Goal: Information Seeking & Learning: Find specific page/section

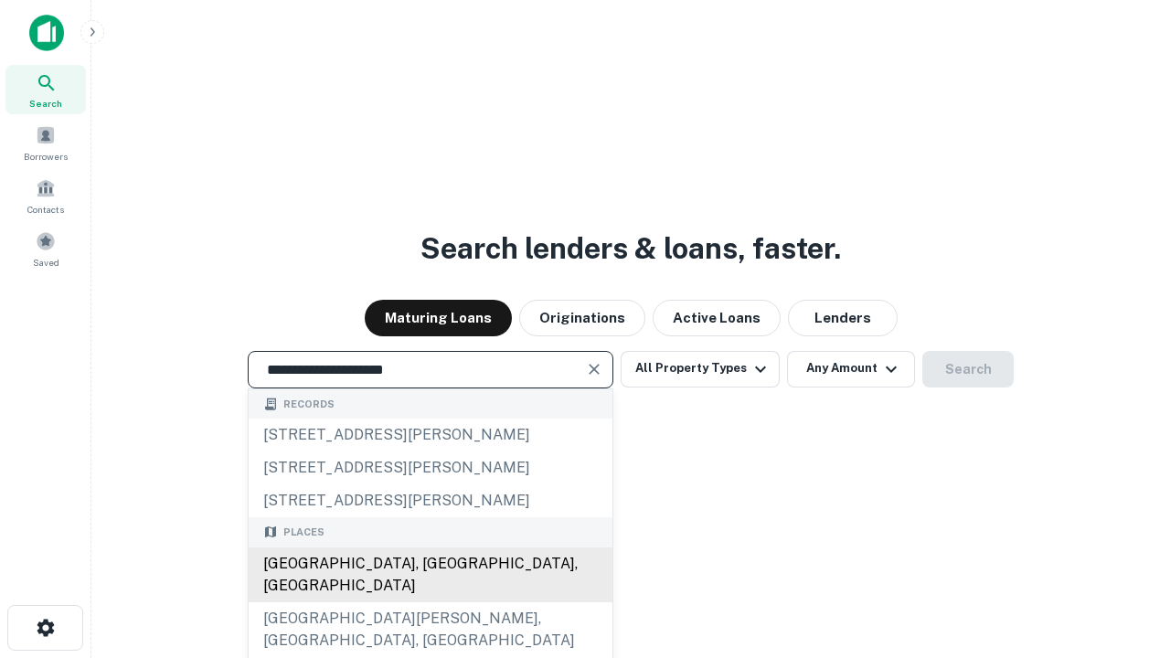
click at [430, 602] on div "[GEOGRAPHIC_DATA], [GEOGRAPHIC_DATA], [GEOGRAPHIC_DATA]" at bounding box center [431, 574] width 364 height 55
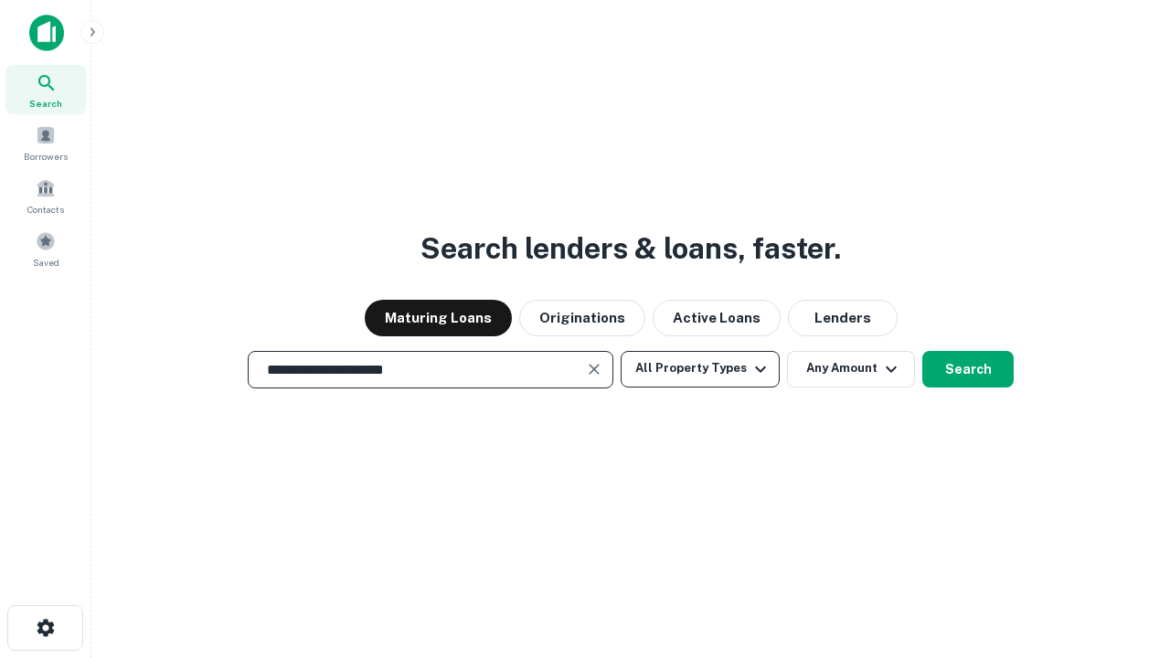
type input "**********"
click at [700, 368] on button "All Property Types" at bounding box center [699, 369] width 159 height 37
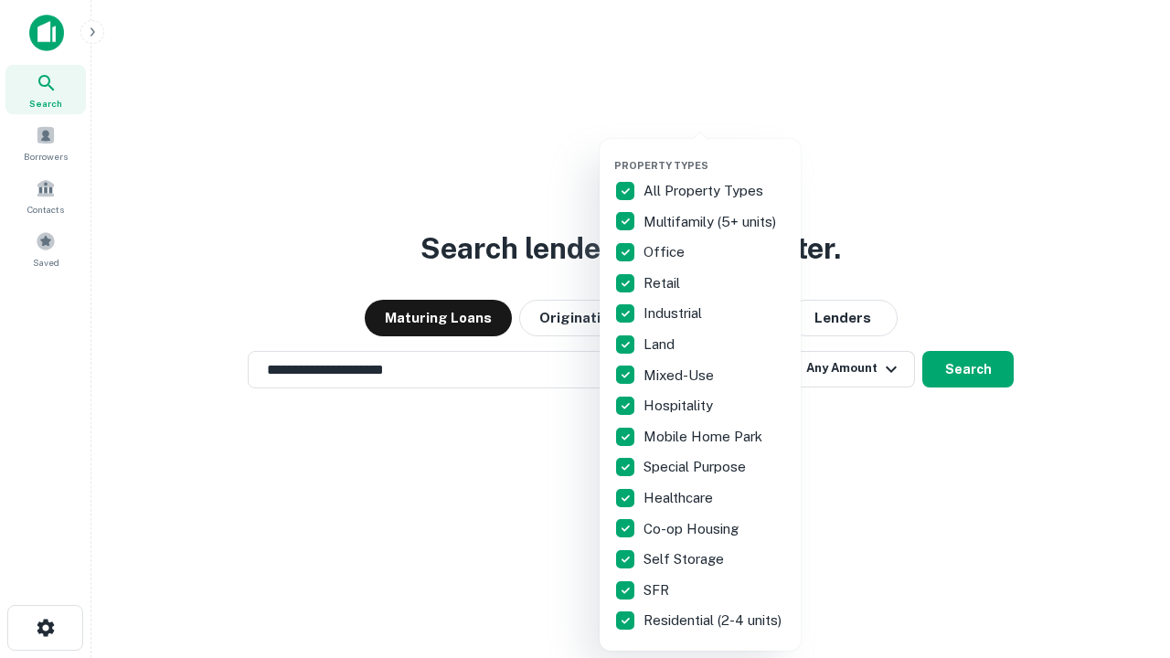
click at [715, 154] on button "button" at bounding box center [714, 154] width 201 height 1
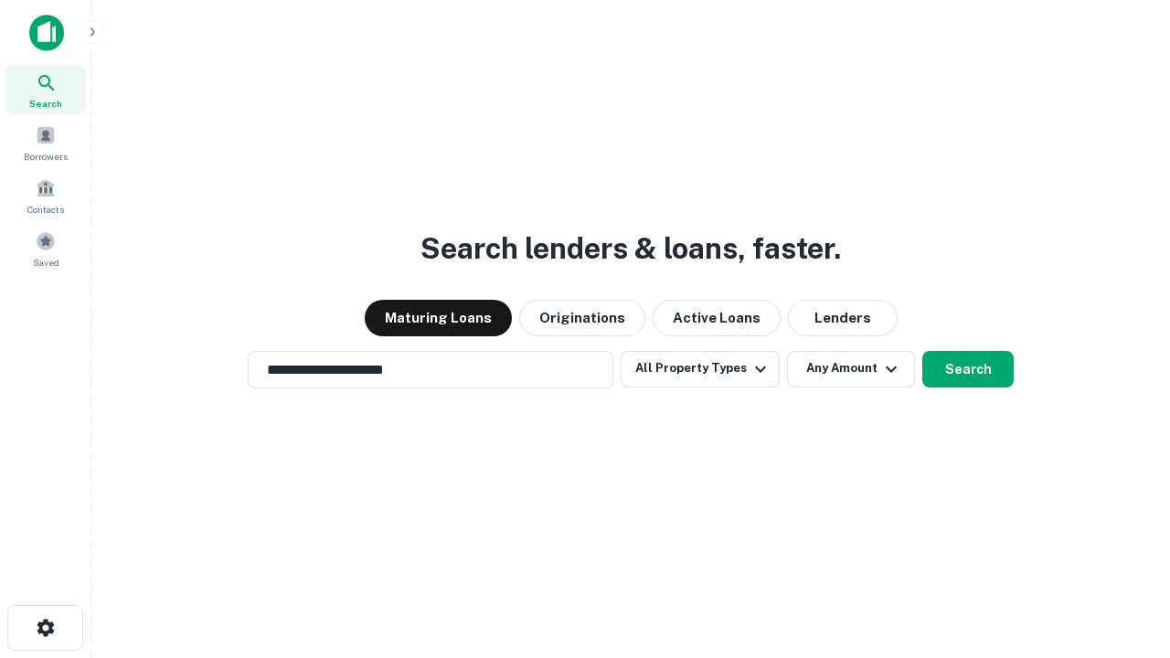
scroll to position [28, 0]
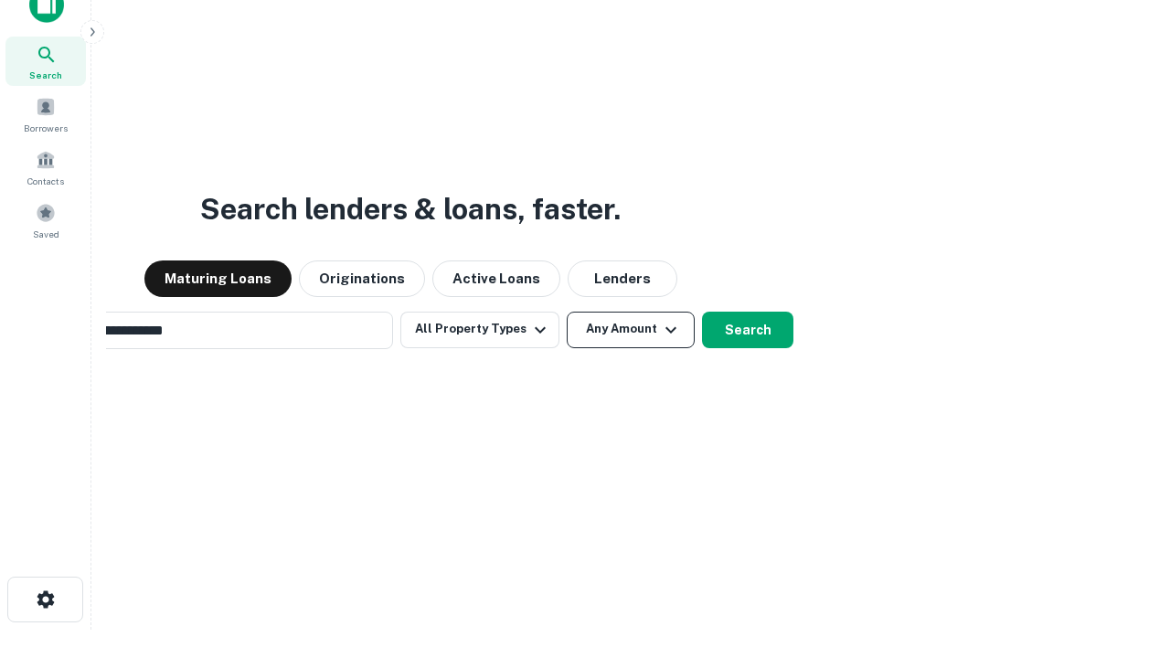
click at [567, 312] on button "Any Amount" at bounding box center [631, 330] width 128 height 37
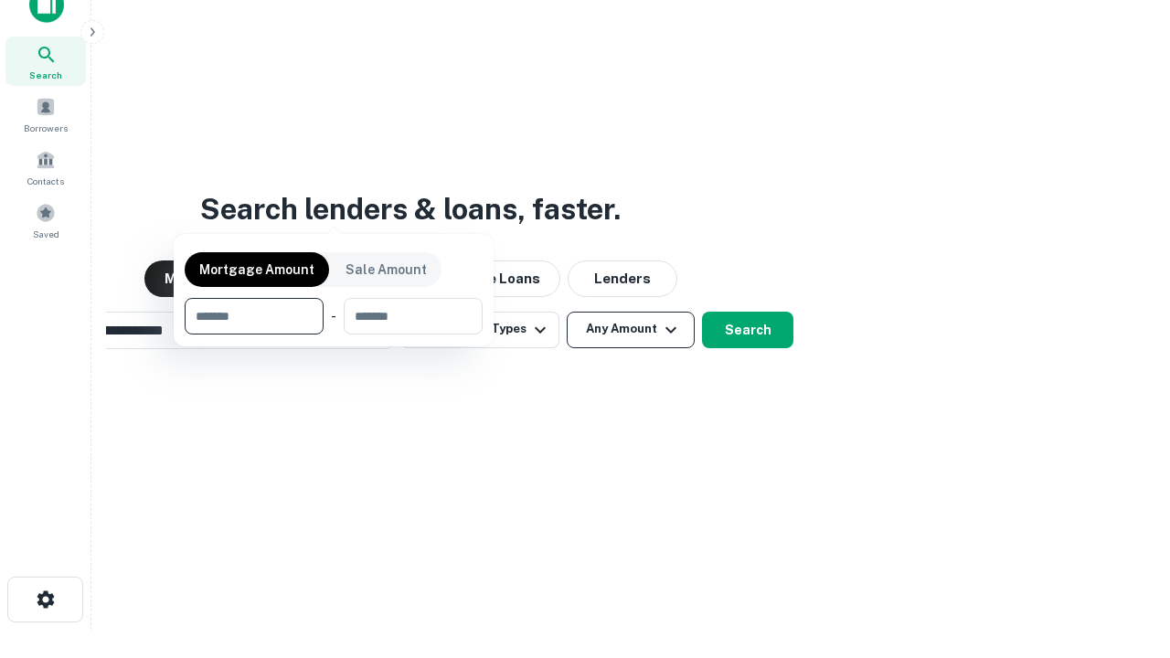
scroll to position [29, 0]
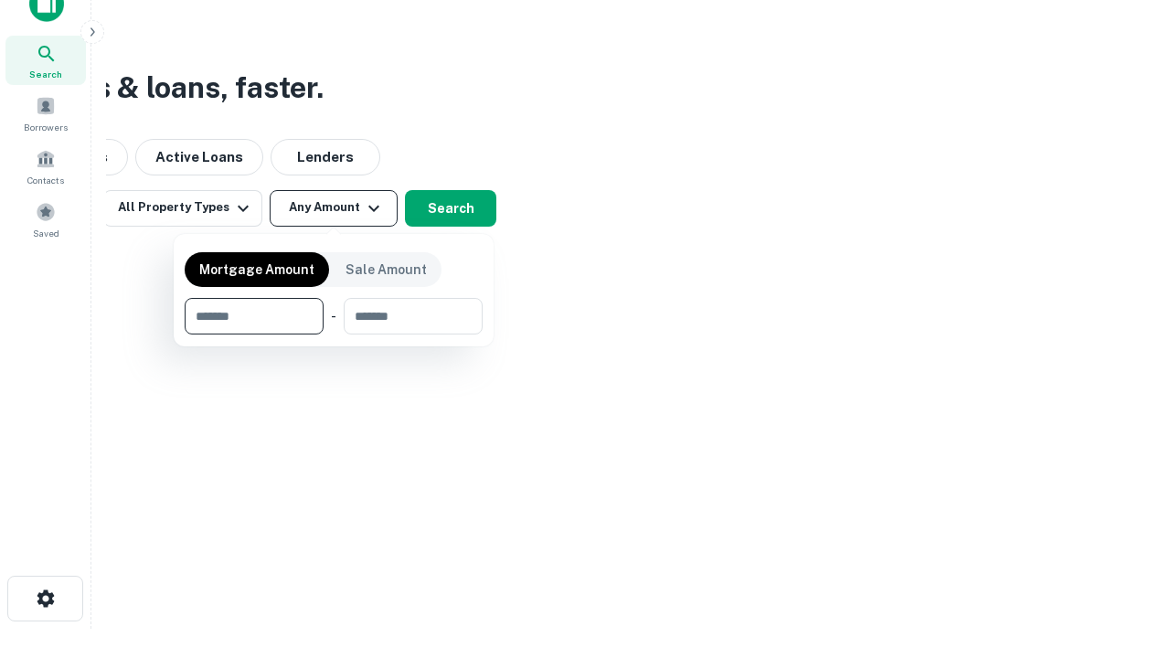
type input "*******"
click at [334, 334] on button "button" at bounding box center [334, 334] width 298 height 1
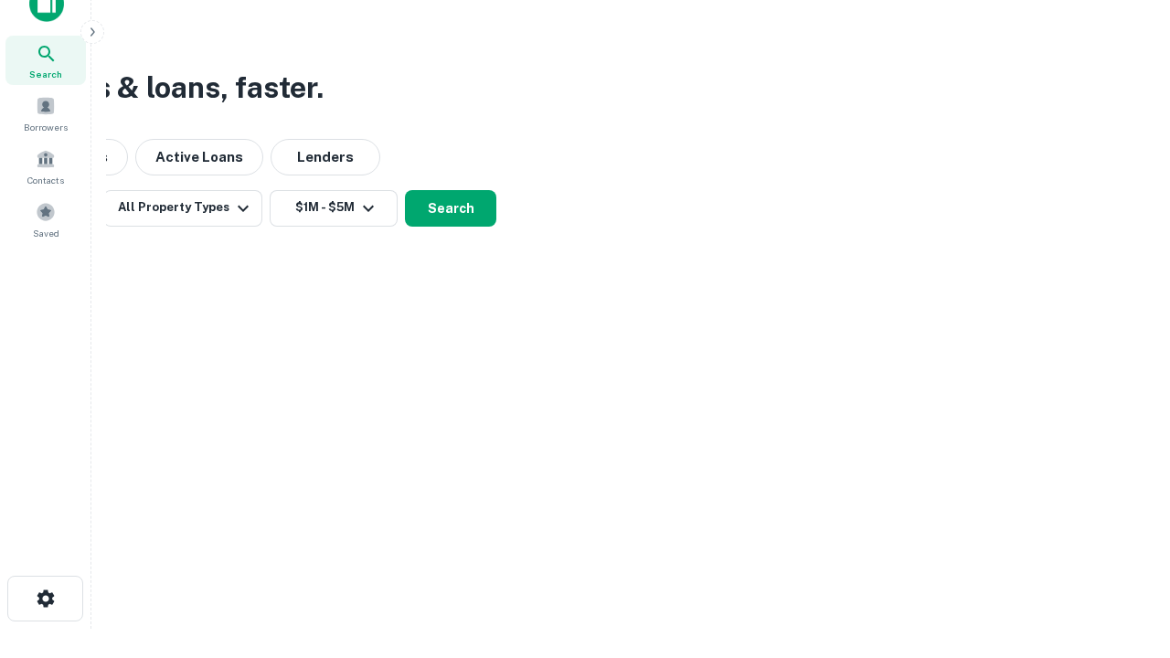
scroll to position [11, 337]
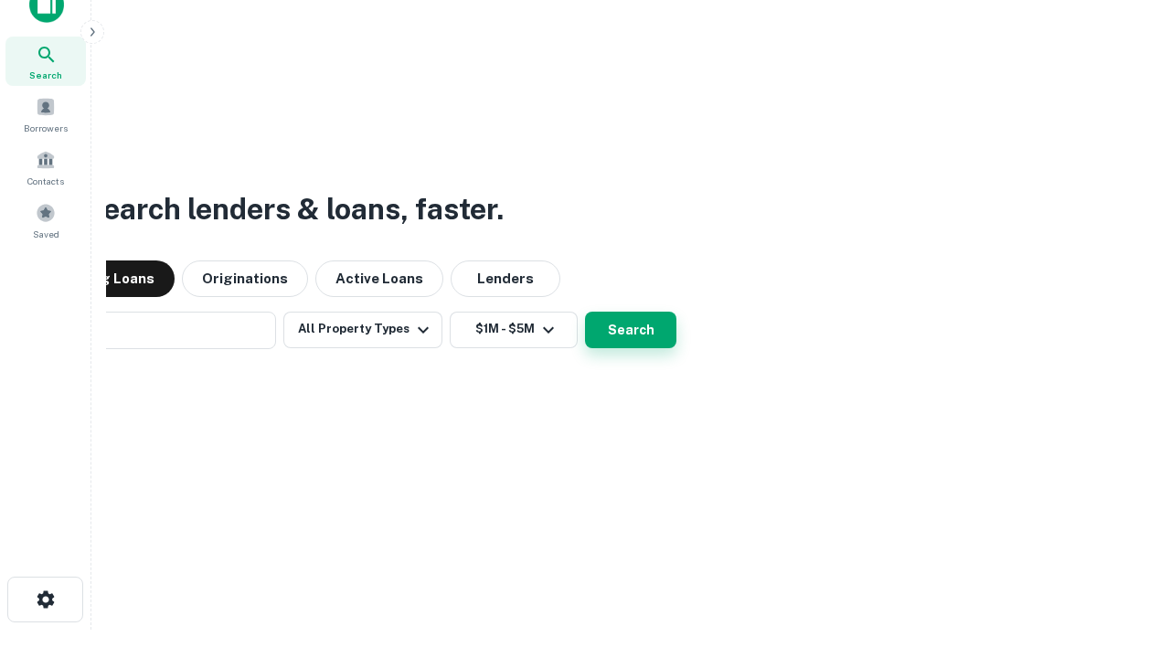
click at [585, 312] on button "Search" at bounding box center [630, 330] width 91 height 37
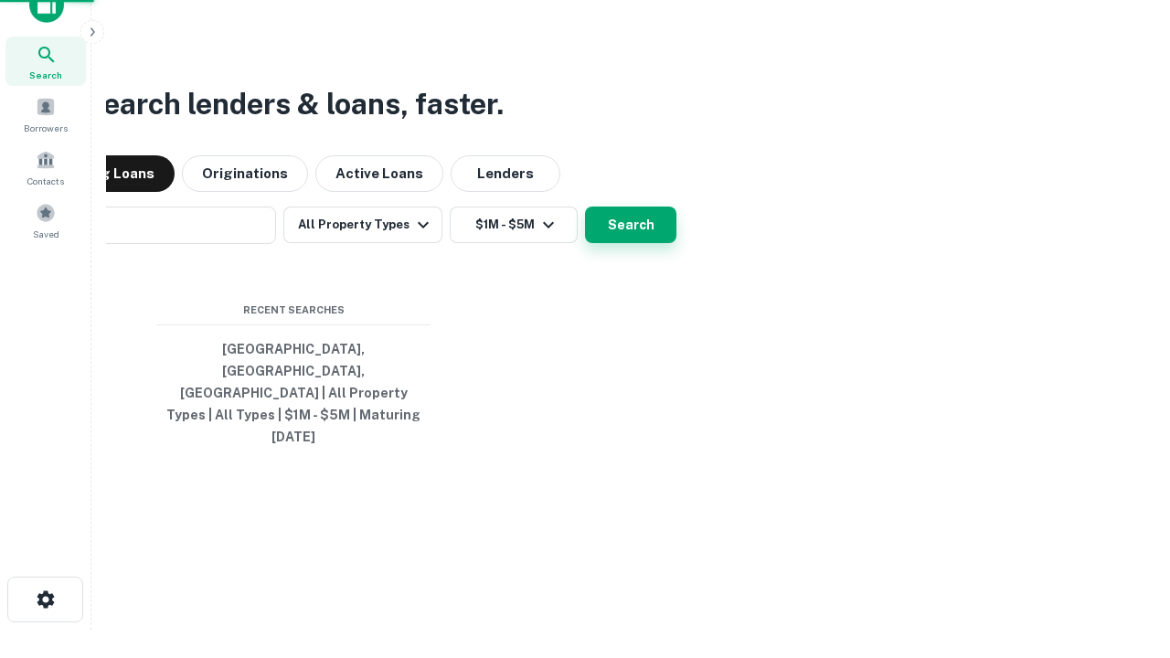
scroll to position [48, 517]
